Goal: Find specific page/section: Find specific page/section

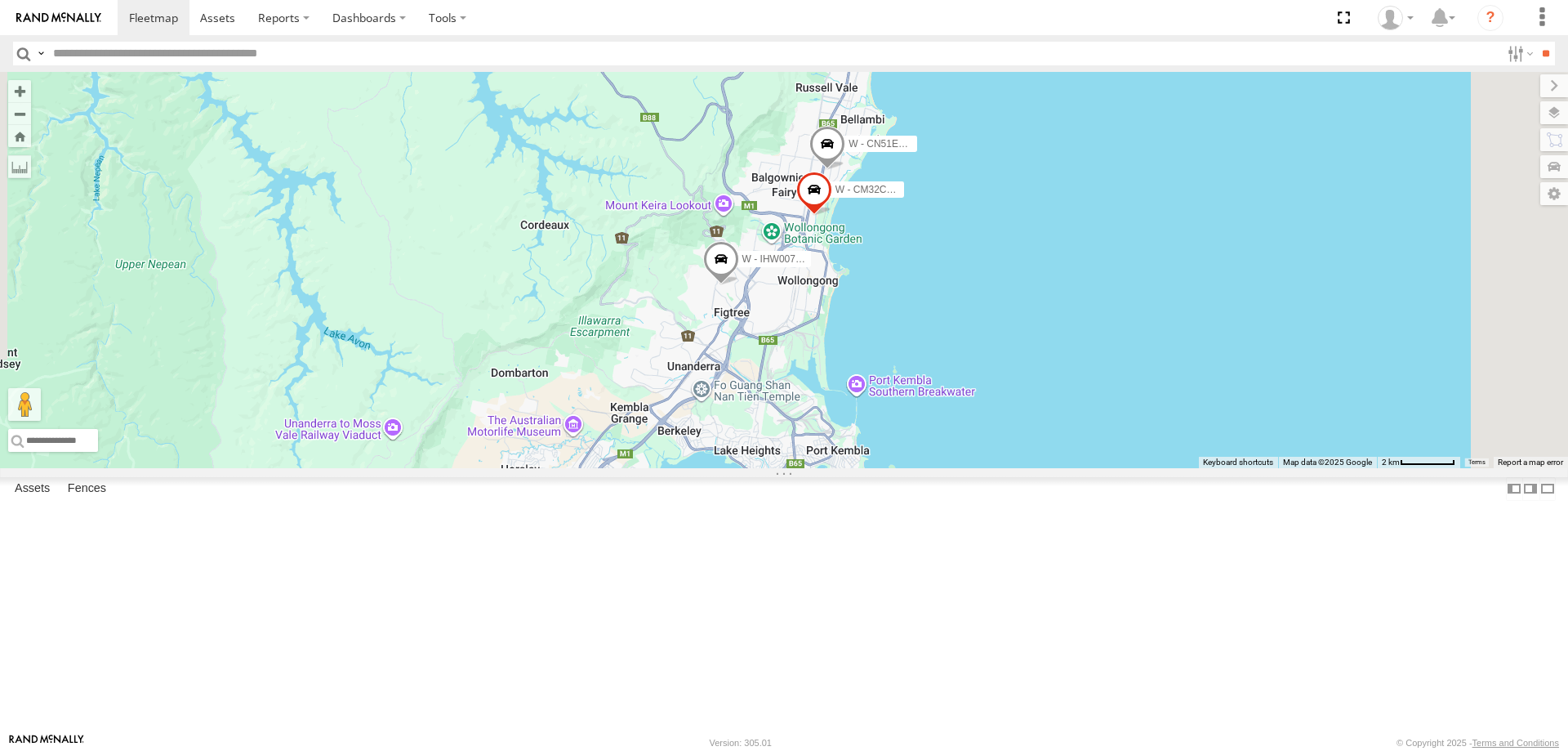
drag, startPoint x: 1218, startPoint y: 471, endPoint x: 1209, endPoint y: 422, distance: 49.8
click at [1209, 422] on div "W - CN51ES - [PERSON_NAME] W - IHW007 - [PERSON_NAME] W - CM32CA - Transit 2" at bounding box center [784, 269] width 1568 height 396
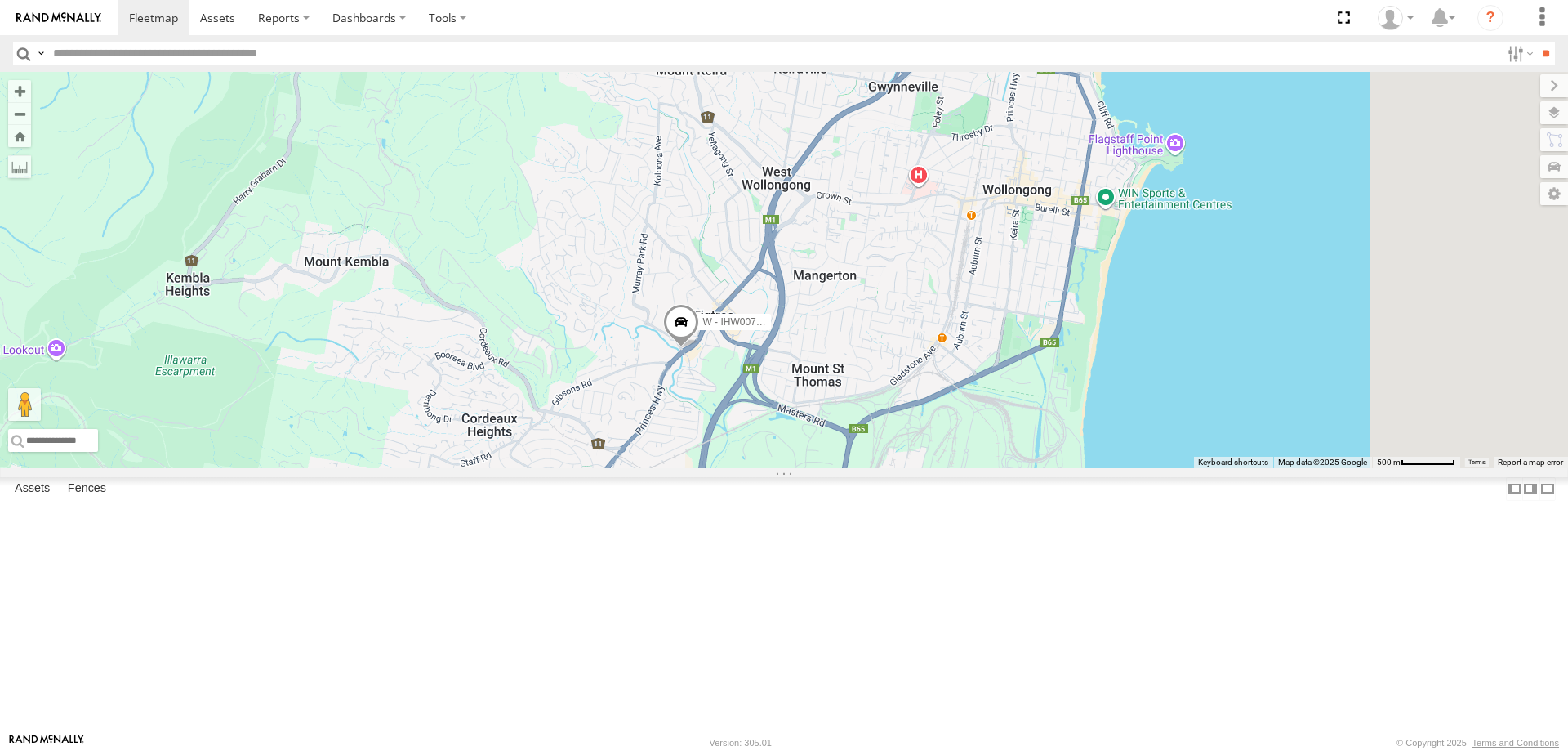
drag, startPoint x: 1123, startPoint y: 475, endPoint x: 1096, endPoint y: 459, distance: 31.4
click at [1097, 460] on div "W - IHW007 - [PERSON_NAME] W - CM32CA - Transit" at bounding box center [784, 269] width 1568 height 396
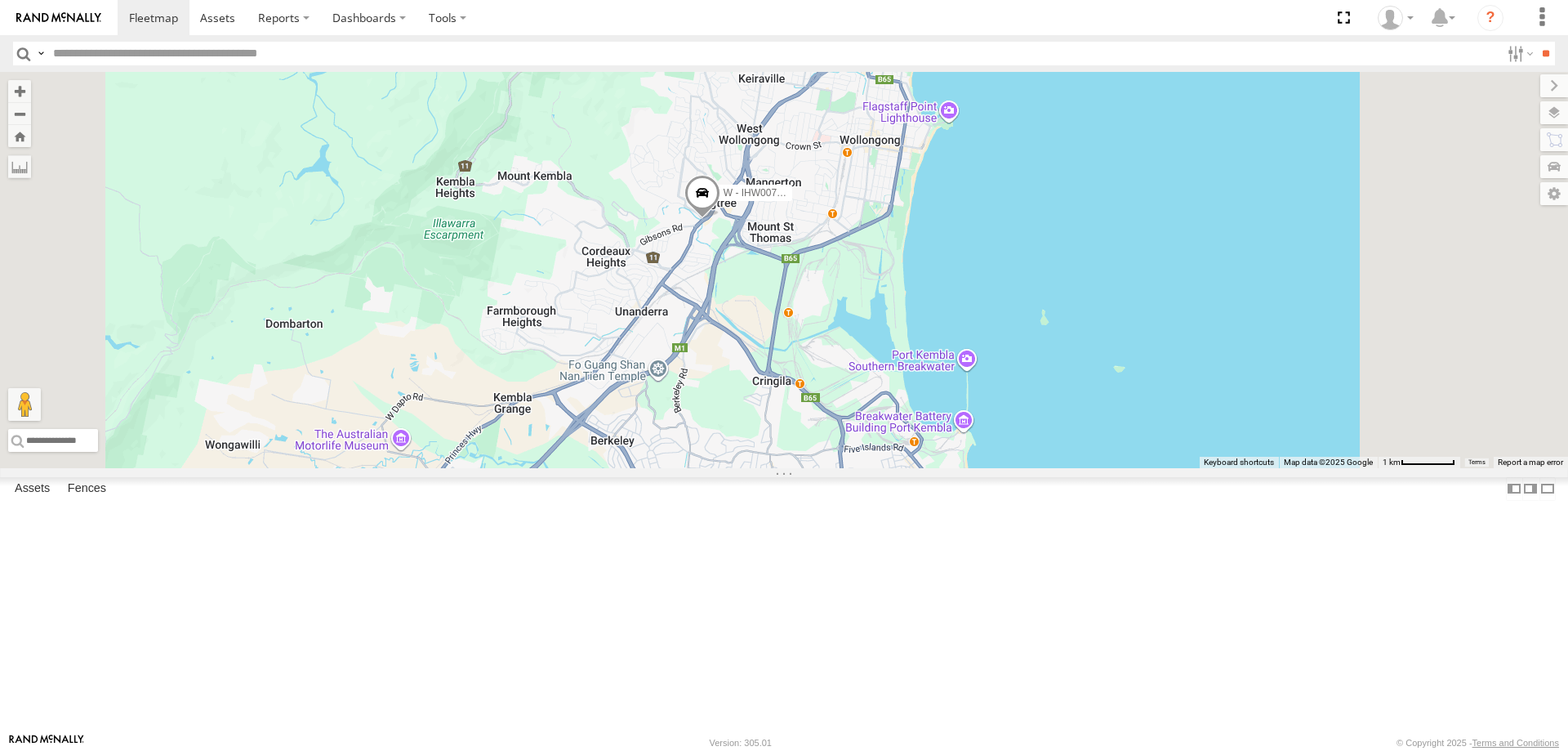
drag, startPoint x: 1093, startPoint y: 483, endPoint x: 1079, endPoint y: 438, distance: 47.1
click at [1079, 438] on div "W - IHW007 - [PERSON_NAME] W - CM32CA - Transit W - CN51ES - [PERSON_NAME]" at bounding box center [784, 269] width 1568 height 396
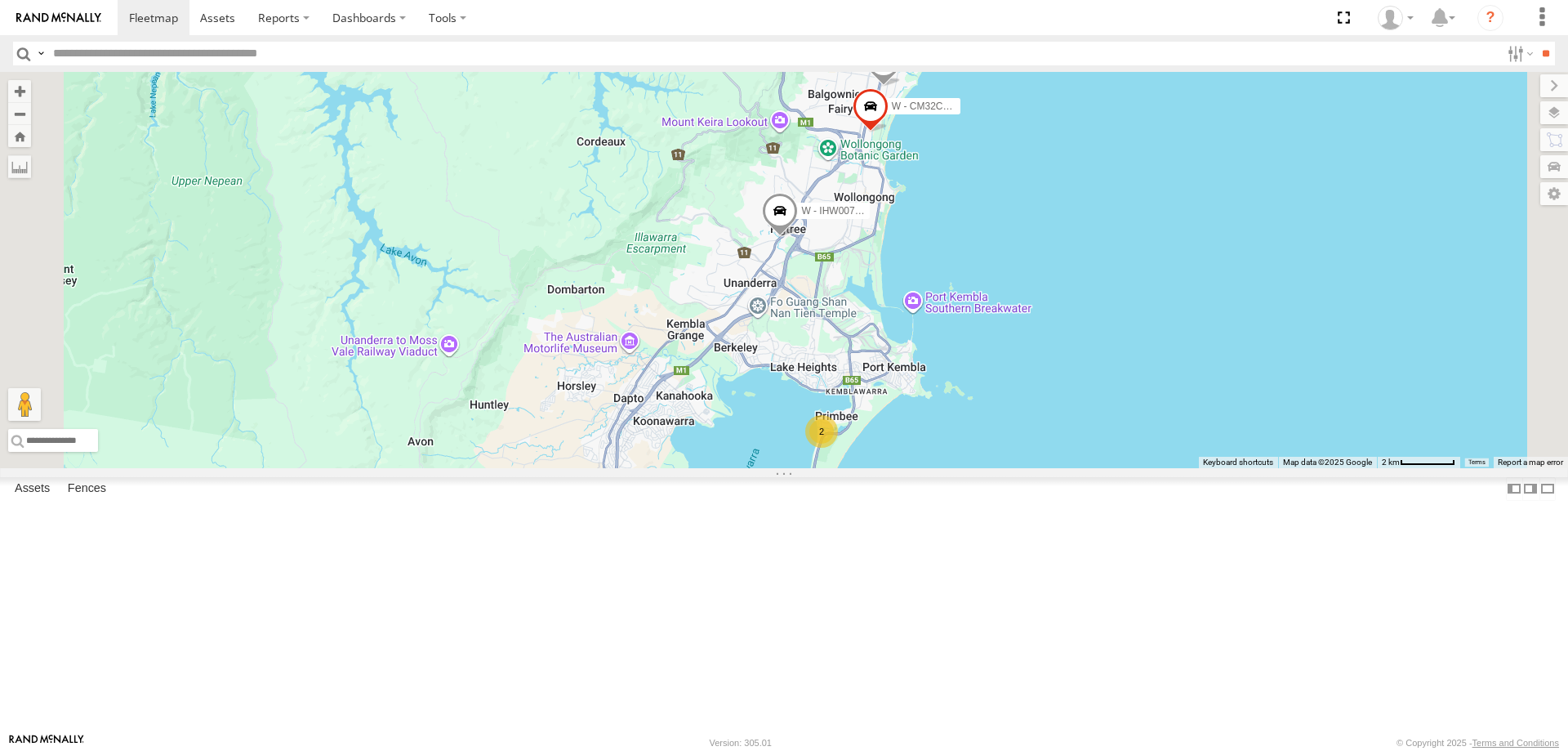
drag, startPoint x: 1276, startPoint y: 569, endPoint x: 1276, endPoint y: 548, distance: 21.0
click at [1276, 468] on div "W - IHW007 - [PERSON_NAME] W - CM32CA - Transit W - CN51ES - [PERSON_NAME] 2 2" at bounding box center [784, 269] width 1568 height 396
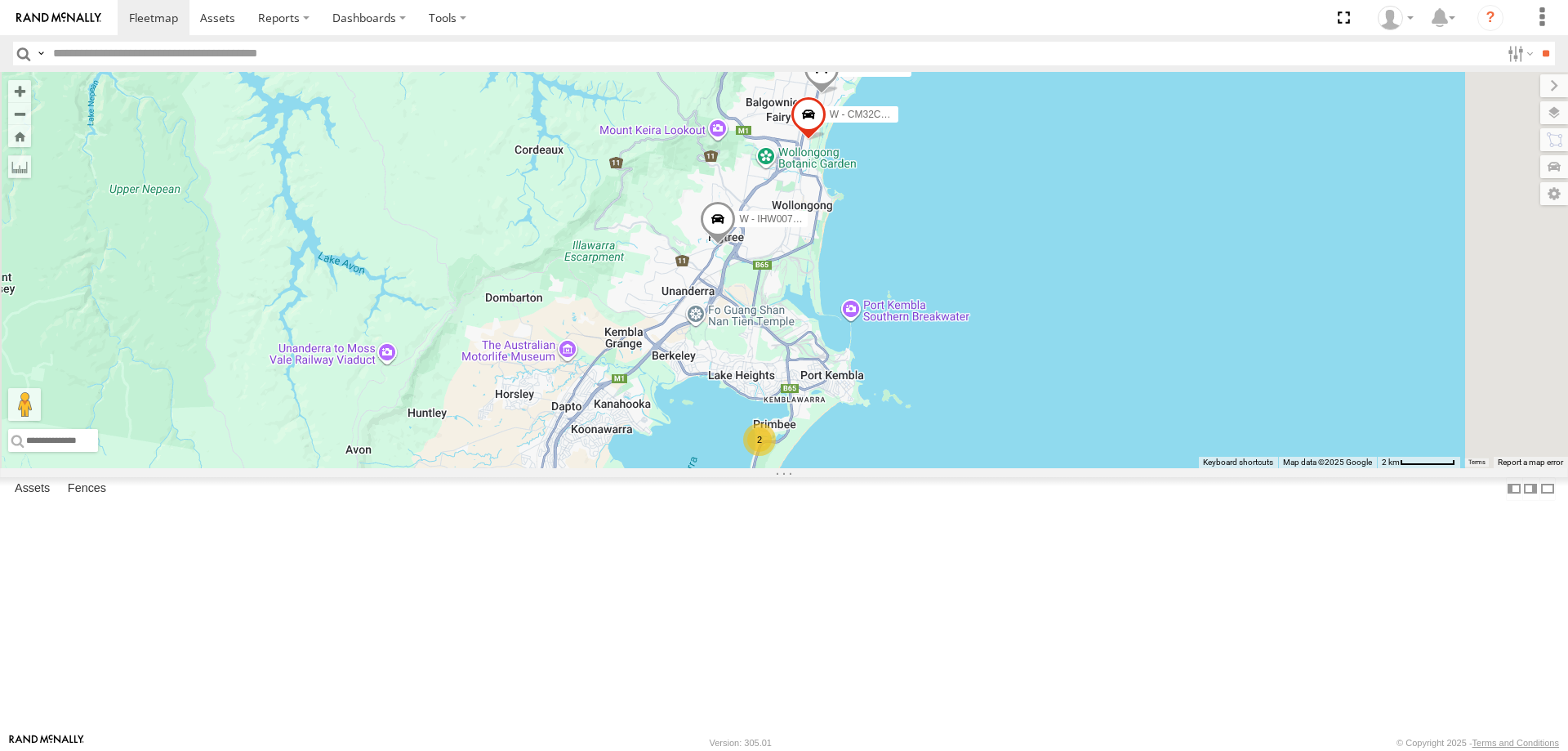
drag, startPoint x: 1166, startPoint y: 576, endPoint x: 1137, endPoint y: 641, distance: 71.2
click at [1137, 468] on div "W - IHW007 - [PERSON_NAME] W - CM32CA - Transit W - CN51ES - [PERSON_NAME] 2 2" at bounding box center [784, 269] width 1568 height 396
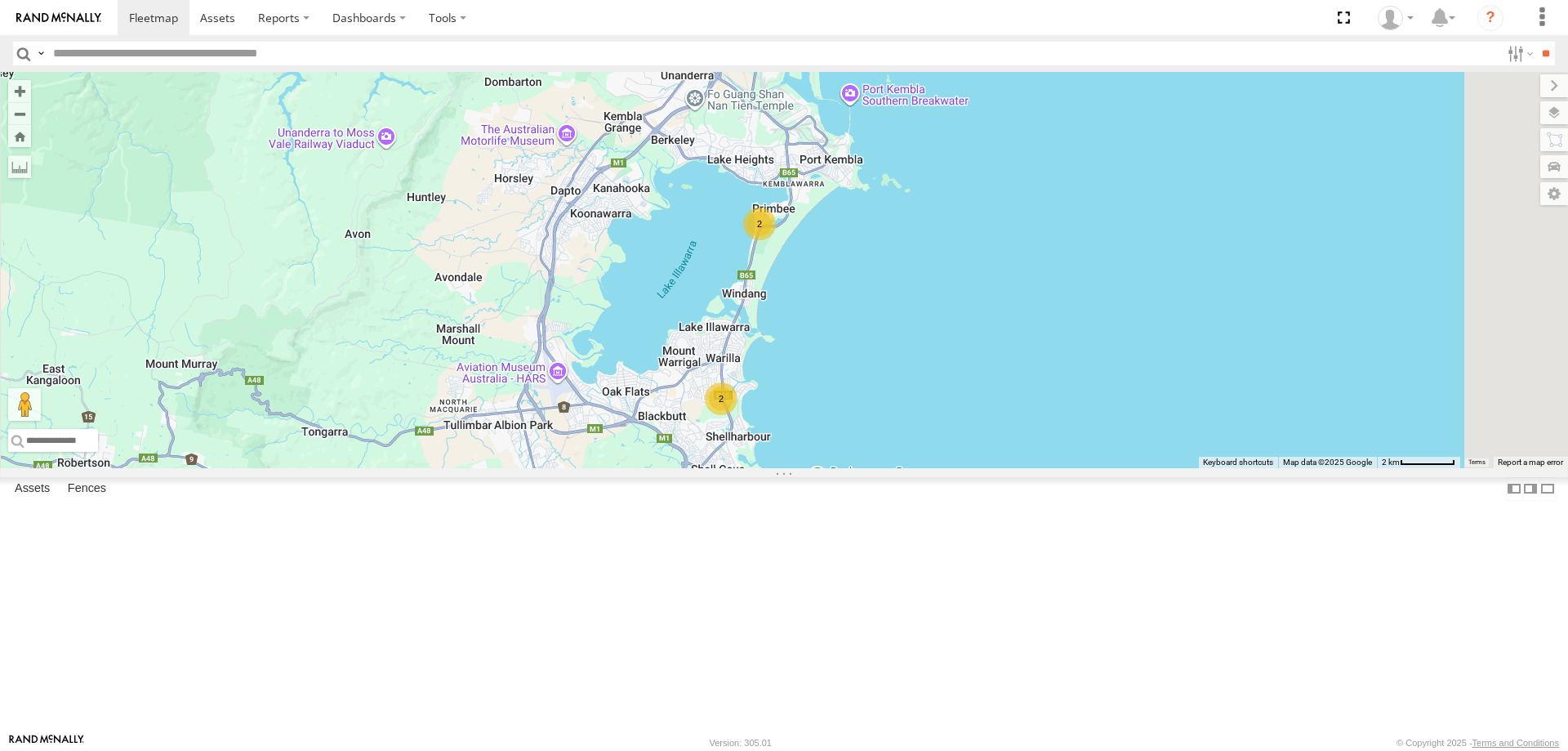
drag, startPoint x: 1168, startPoint y: 678, endPoint x: 1168, endPoint y: 442, distance: 236.0
click at [1168, 442] on div "W - IHW007 - [PERSON_NAME] W - CM32CA - Transit W - CN51ES - [PERSON_NAME] 2 2" at bounding box center [784, 269] width 1568 height 396
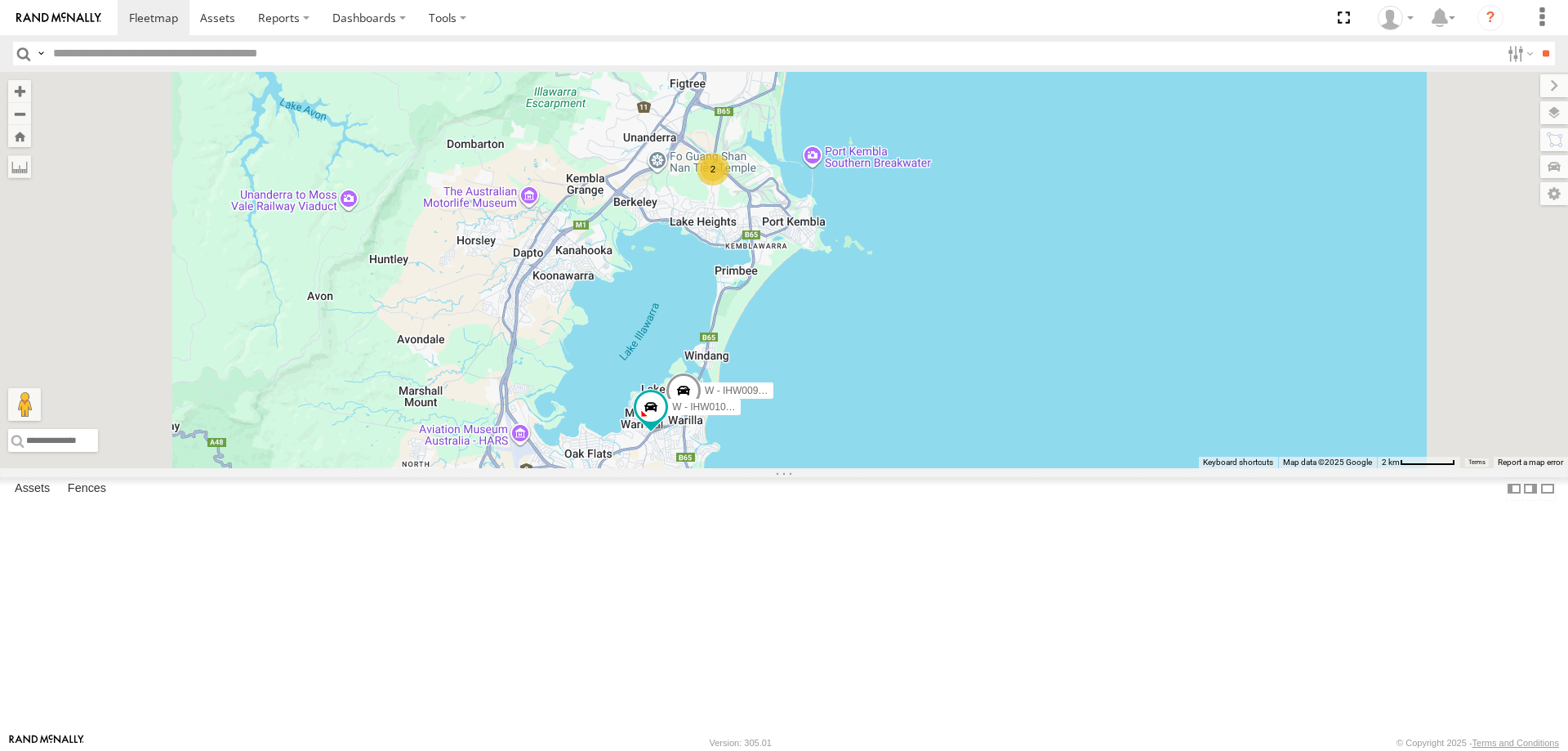
drag, startPoint x: 1020, startPoint y: 556, endPoint x: 941, endPoint y: 367, distance: 204.8
click at [1014, 468] on div "W - IHW009 - [PERSON_NAME] W - IHW010 - [PERSON_NAME] W - IHW007 - [PERSON_NAME…" at bounding box center [784, 269] width 1568 height 396
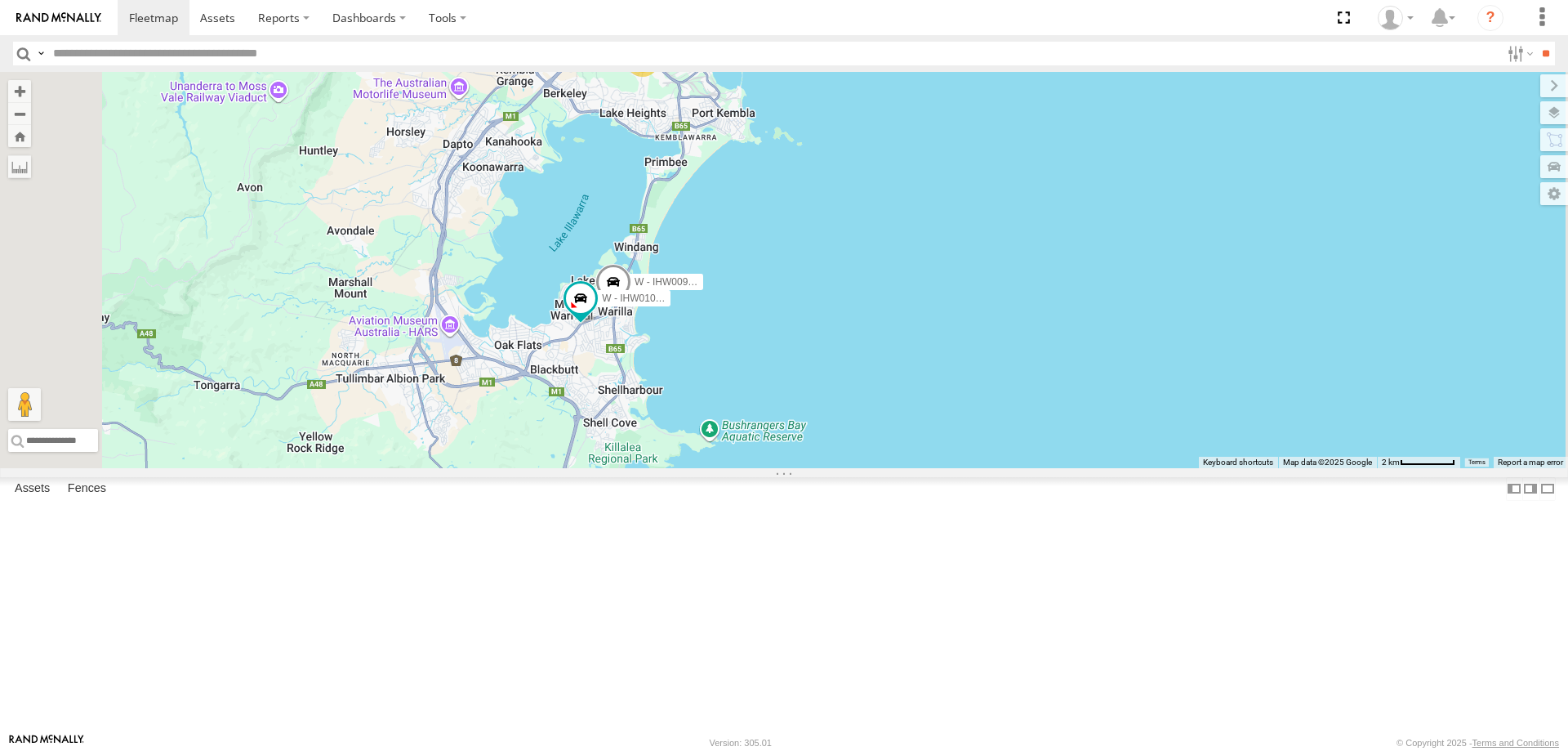
drag, startPoint x: 981, startPoint y: 360, endPoint x: 978, endPoint y: 502, distance: 142.0
click at [979, 468] on div "W - IHW009 - [PERSON_NAME] W - IHW010 - [PERSON_NAME] W - IHW007 - [PERSON_NAME…" at bounding box center [784, 269] width 1568 height 396
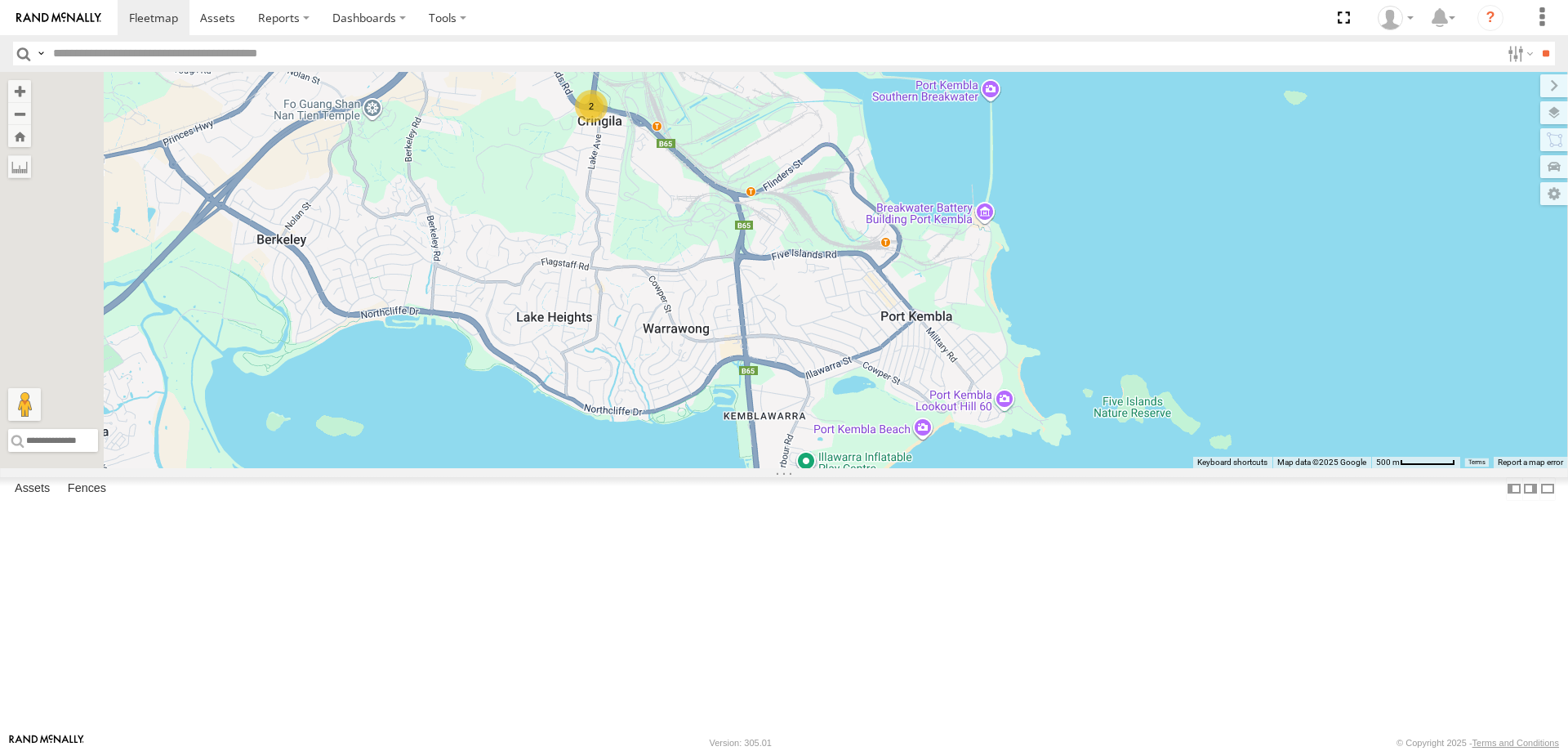
drag, startPoint x: 852, startPoint y: 325, endPoint x: 852, endPoint y: 431, distance: 106.0
click at [852, 431] on div "W - IHW009 - [PERSON_NAME] W - IHW010 - [PERSON_NAME] W - IHW007 - [PERSON_NAME…" at bounding box center [784, 269] width 1568 height 396
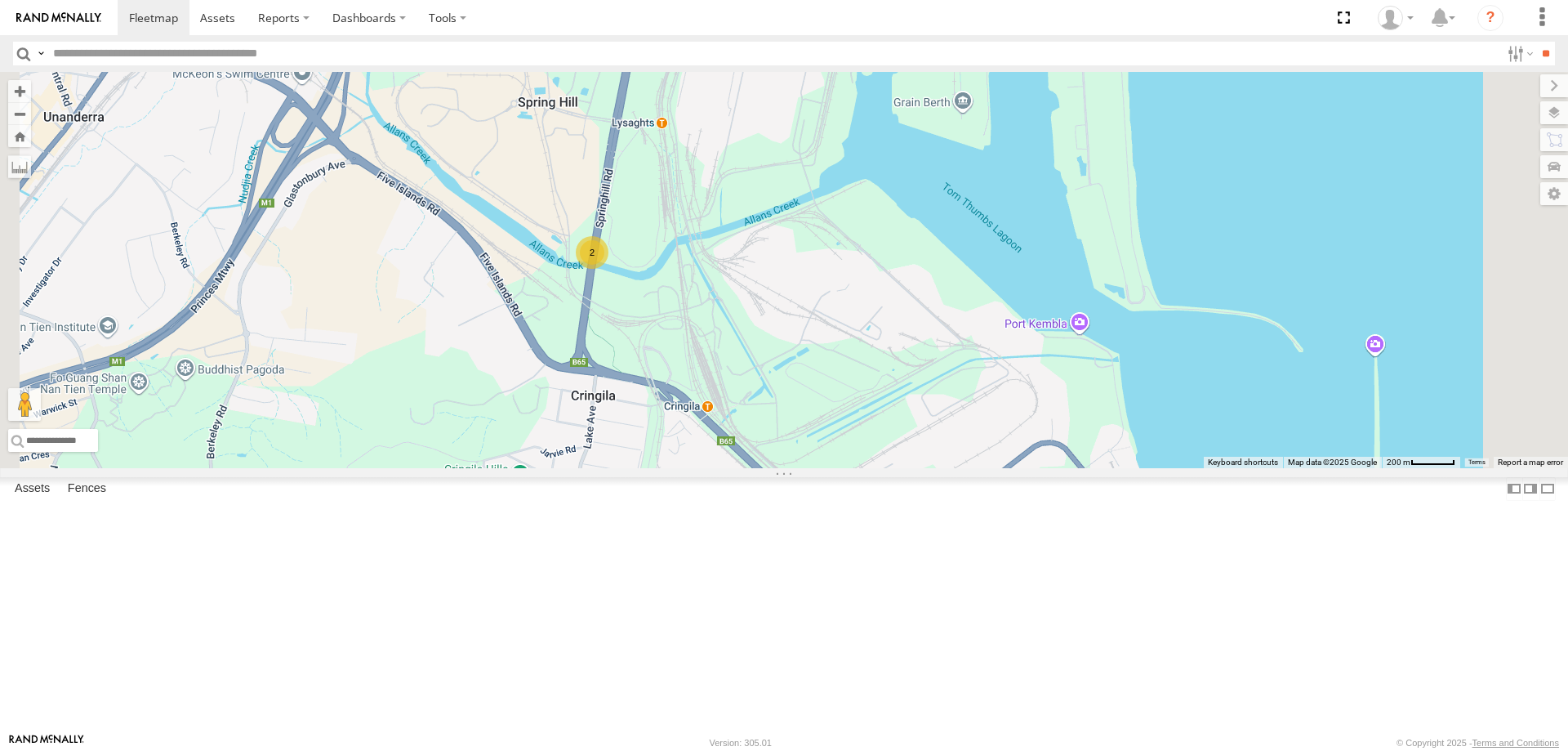
drag, startPoint x: 961, startPoint y: 337, endPoint x: 895, endPoint y: 449, distance: 130.0
click at [895, 449] on div "2" at bounding box center [784, 269] width 1568 height 396
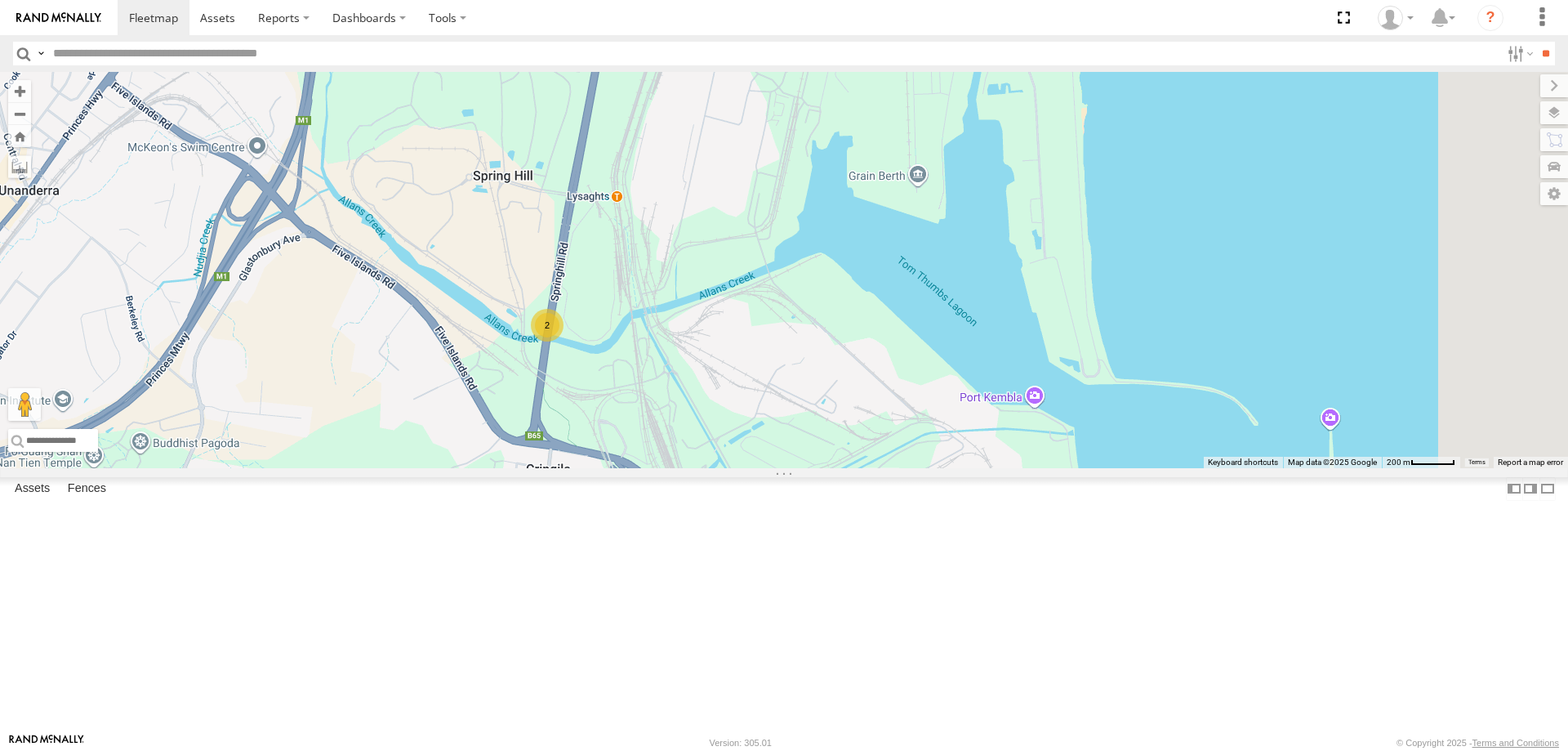
drag, startPoint x: 974, startPoint y: 442, endPoint x: 966, endPoint y: 460, distance: 19.7
click at [966, 459] on div "2" at bounding box center [784, 269] width 1568 height 396
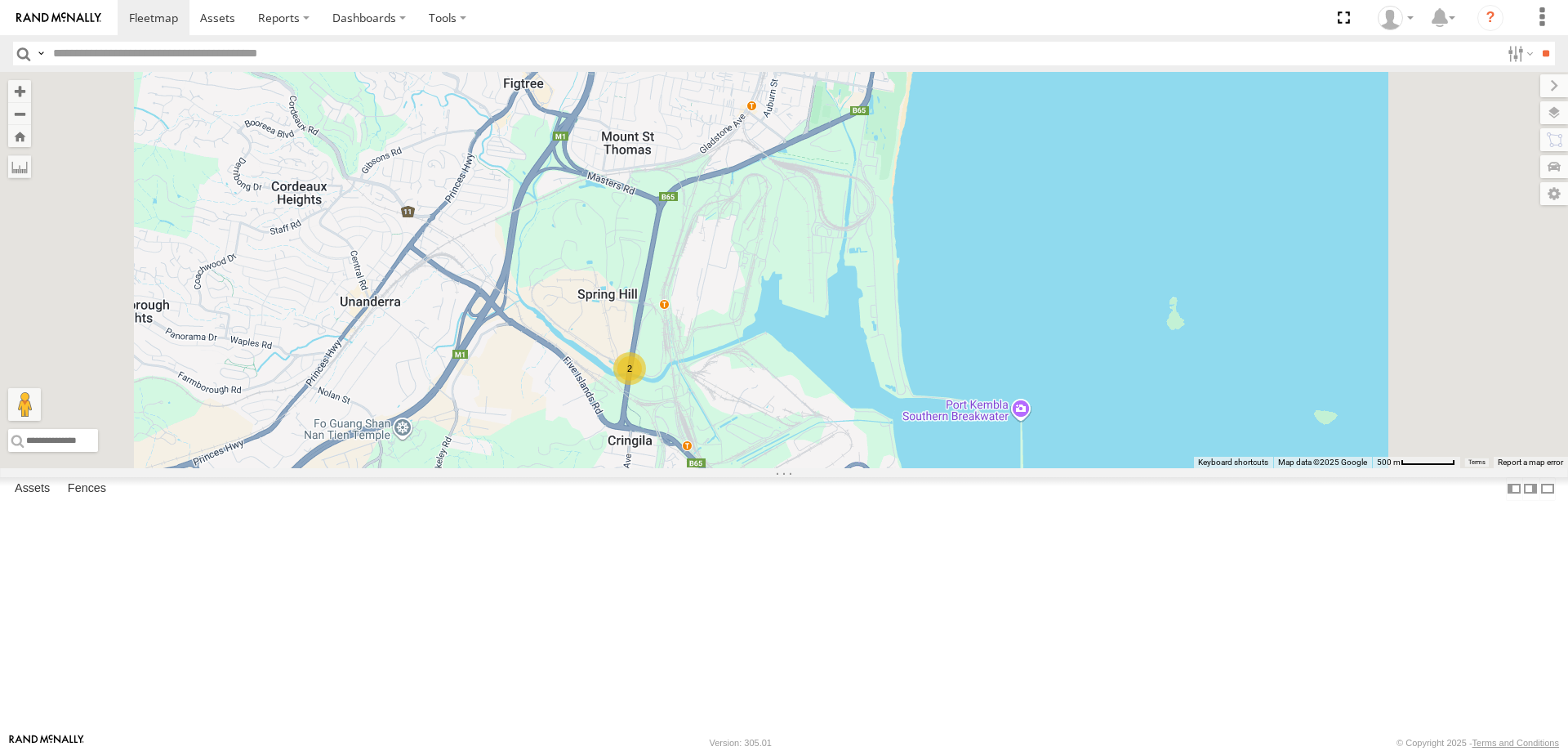
drag, startPoint x: 1025, startPoint y: 440, endPoint x: 998, endPoint y: 481, distance: 49.1
click at [999, 468] on div "2" at bounding box center [784, 269] width 1568 height 396
drag, startPoint x: 1172, startPoint y: 391, endPoint x: 1104, endPoint y: 402, distance: 68.9
click at [1104, 402] on div "2" at bounding box center [784, 269] width 1568 height 396
